Goal: Navigation & Orientation: Find specific page/section

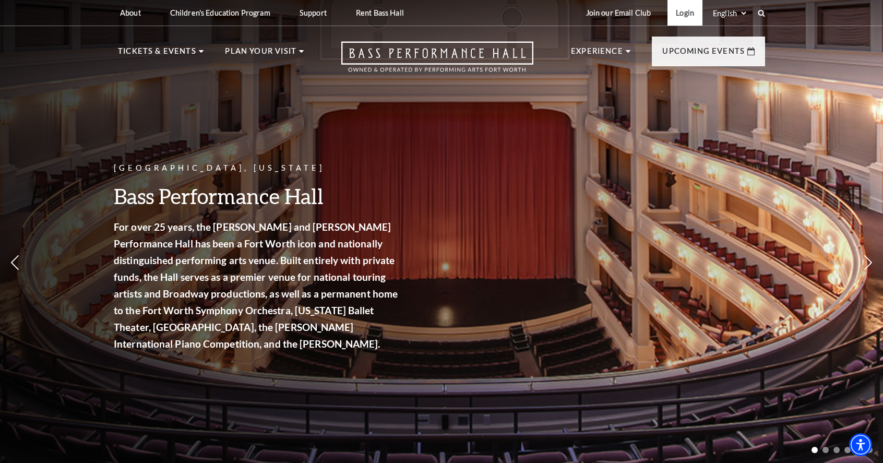
click at [686, 13] on link "Login" at bounding box center [685, 13] width 35 height 26
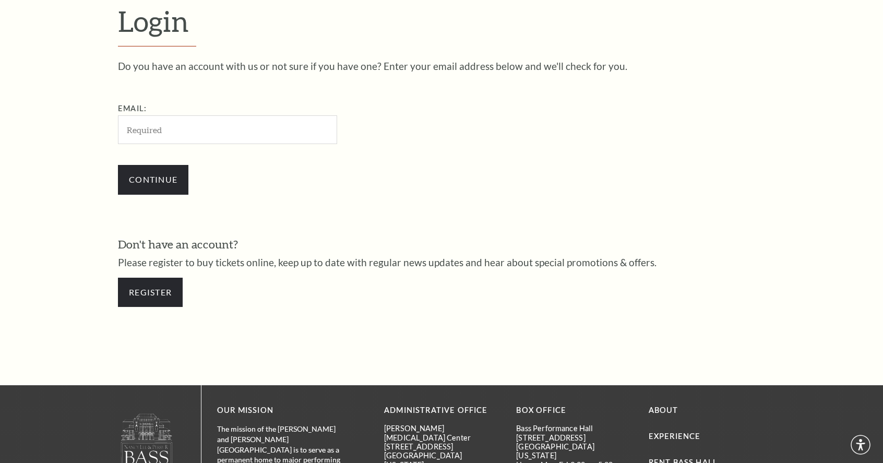
scroll to position [326, 0]
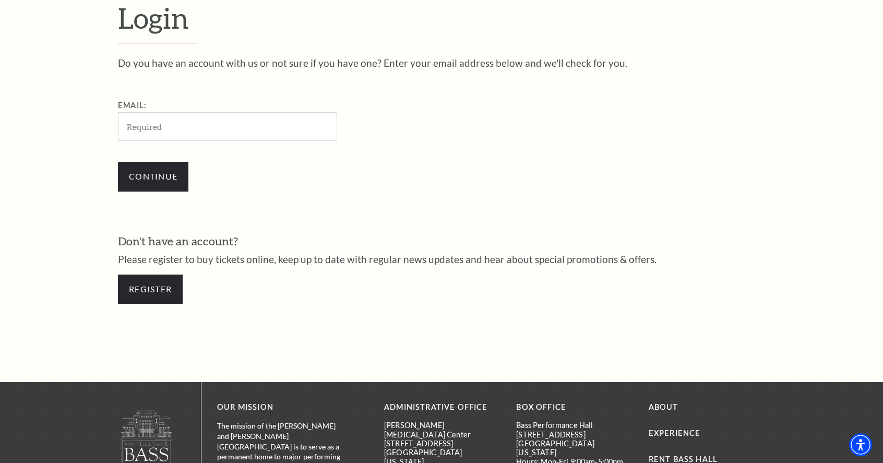
click at [227, 133] on input "Email:" at bounding box center [227, 126] width 219 height 29
type input "[EMAIL_ADDRESS][DOMAIN_NAME]"
click at [153, 180] on input "Continue" at bounding box center [153, 176] width 70 height 29
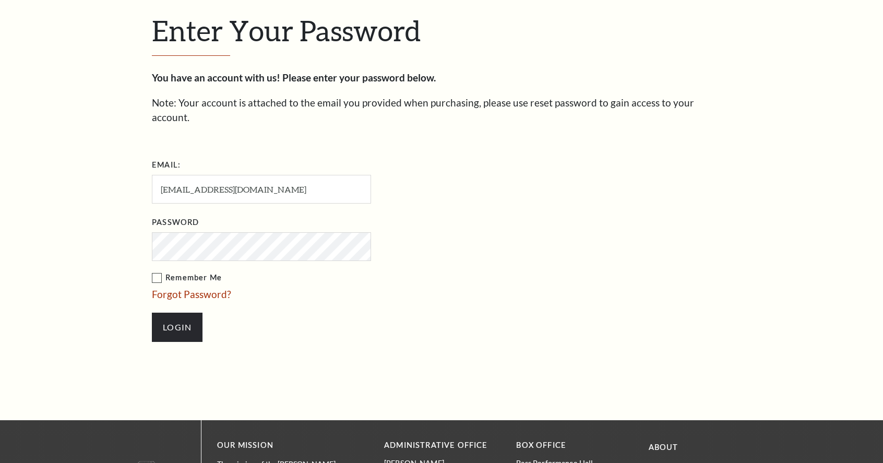
scroll to position [337, 0]
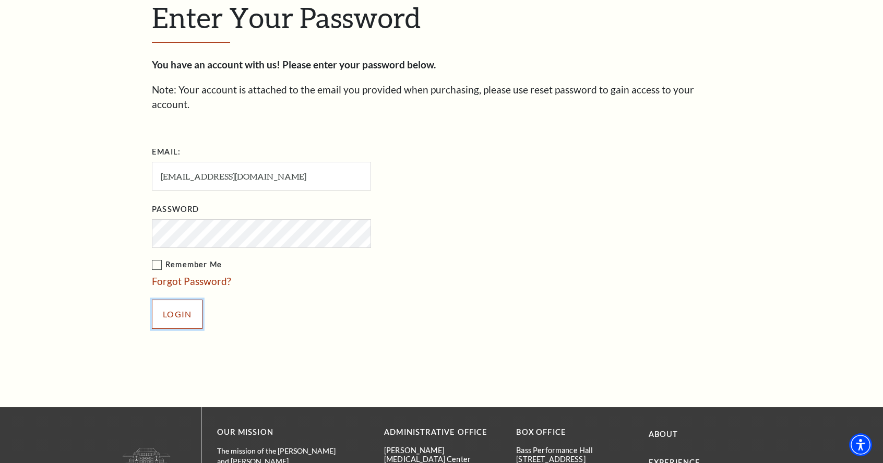
click at [183, 300] on input "Login" at bounding box center [177, 314] width 51 height 29
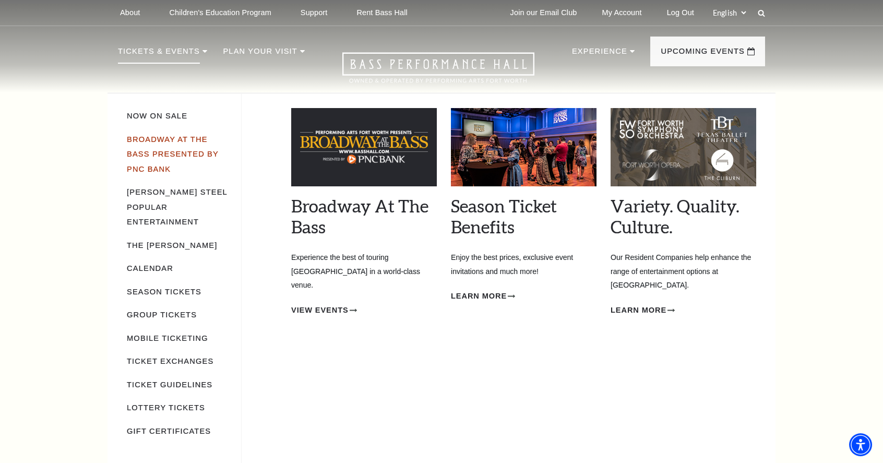
click at [172, 151] on link "Broadway At The Bass presented by PNC Bank" at bounding box center [173, 154] width 92 height 38
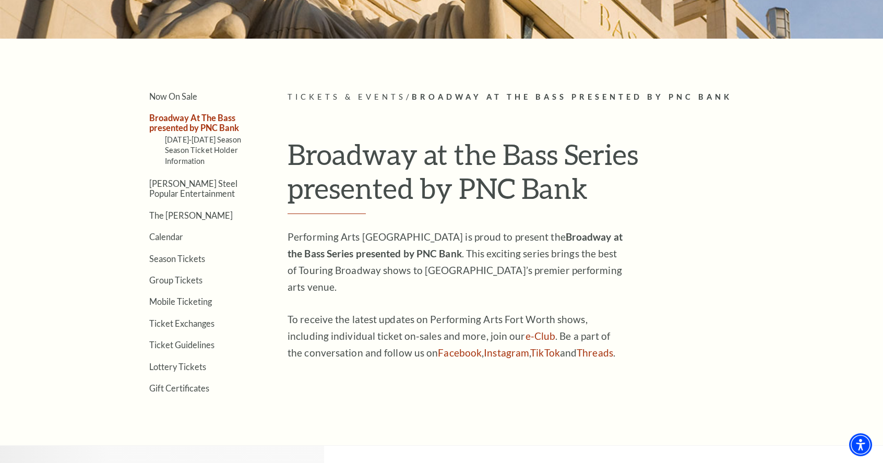
scroll to position [261, 0]
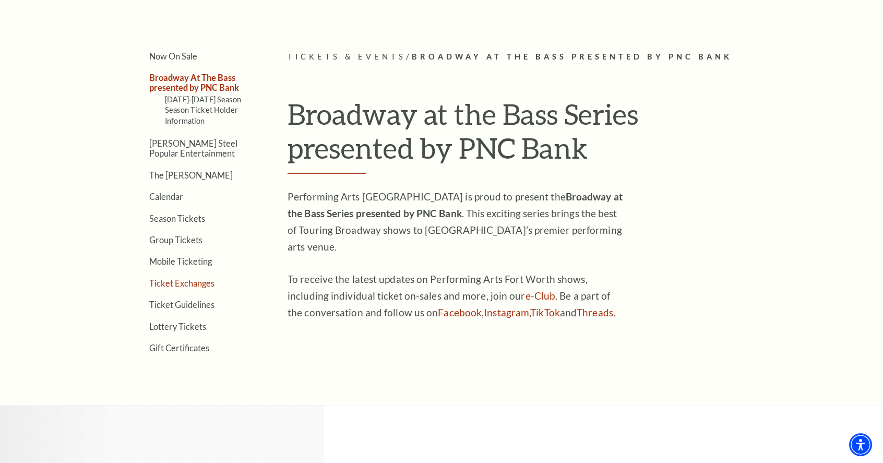
click at [202, 280] on link "Ticket Exchanges" at bounding box center [181, 283] width 65 height 10
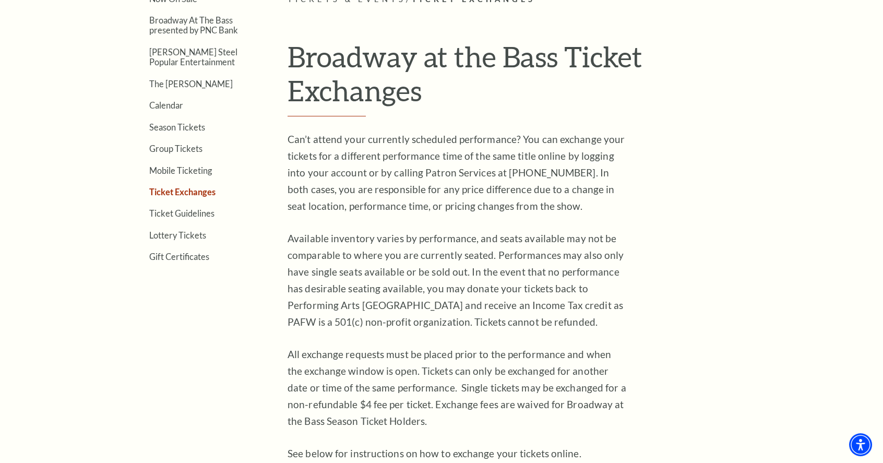
scroll to position [365, 0]
